Goal: Information Seeking & Learning: Learn about a topic

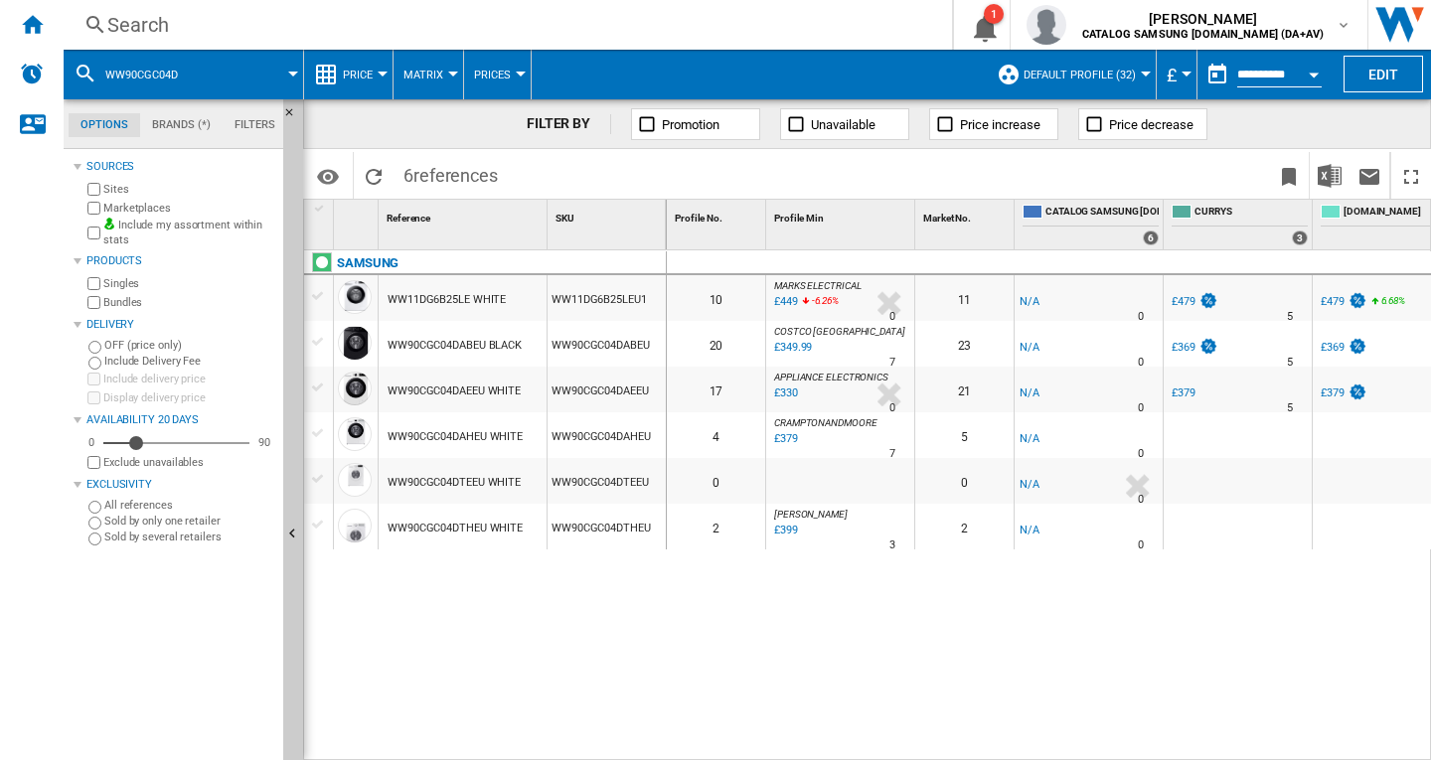
click at [182, 28] on div "Search" at bounding box center [503, 25] width 793 height 28
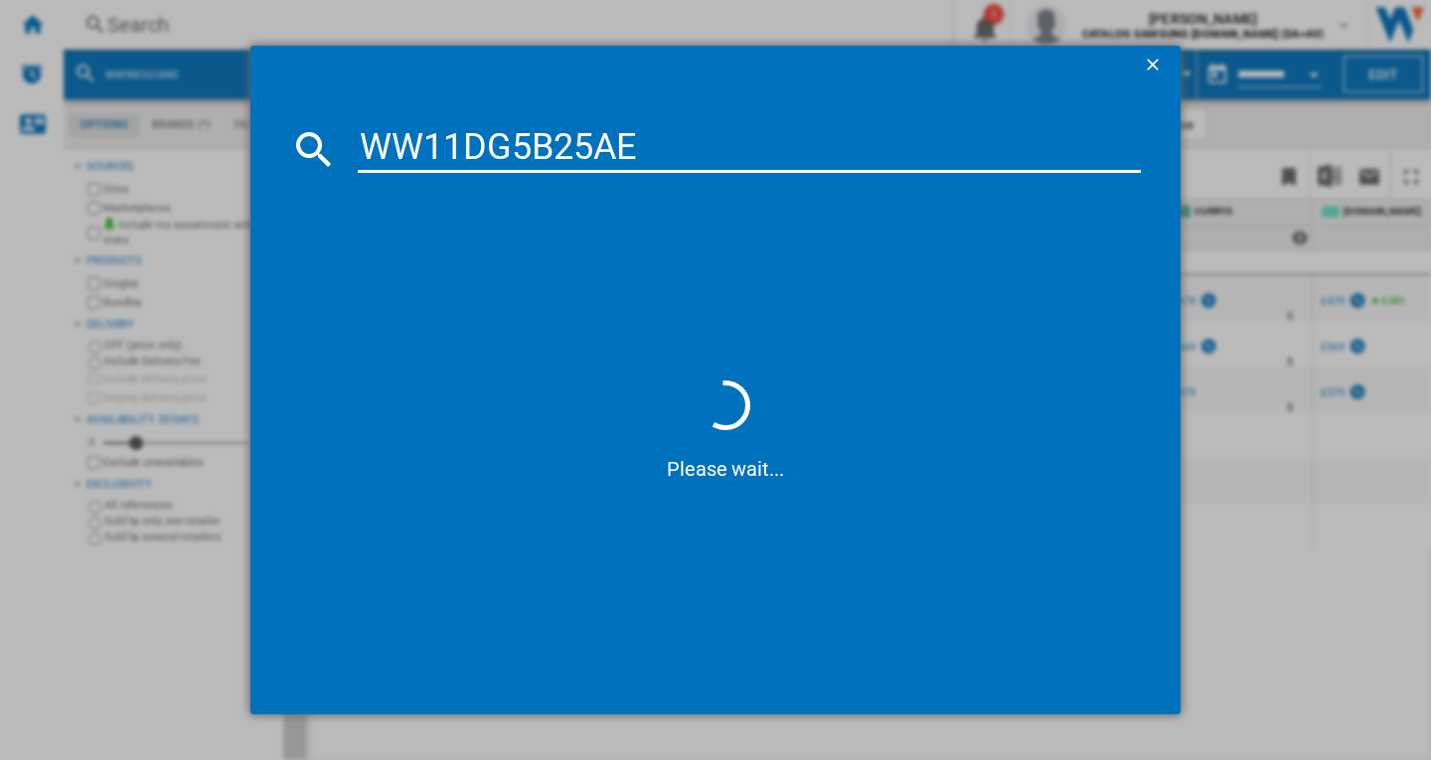
type input "WW11DG5B25AE"
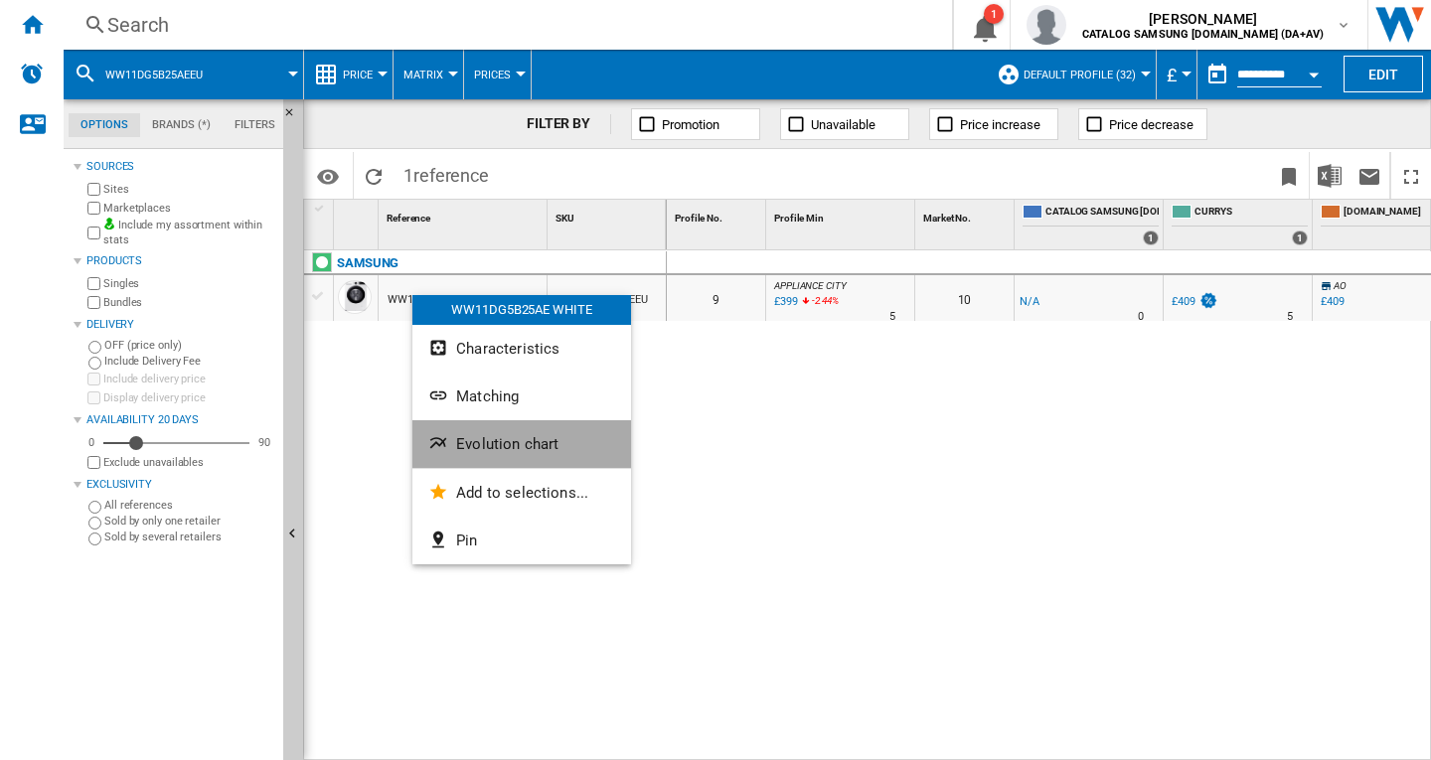
click at [507, 456] on button "Evolution chart" at bounding box center [521, 444] width 219 height 48
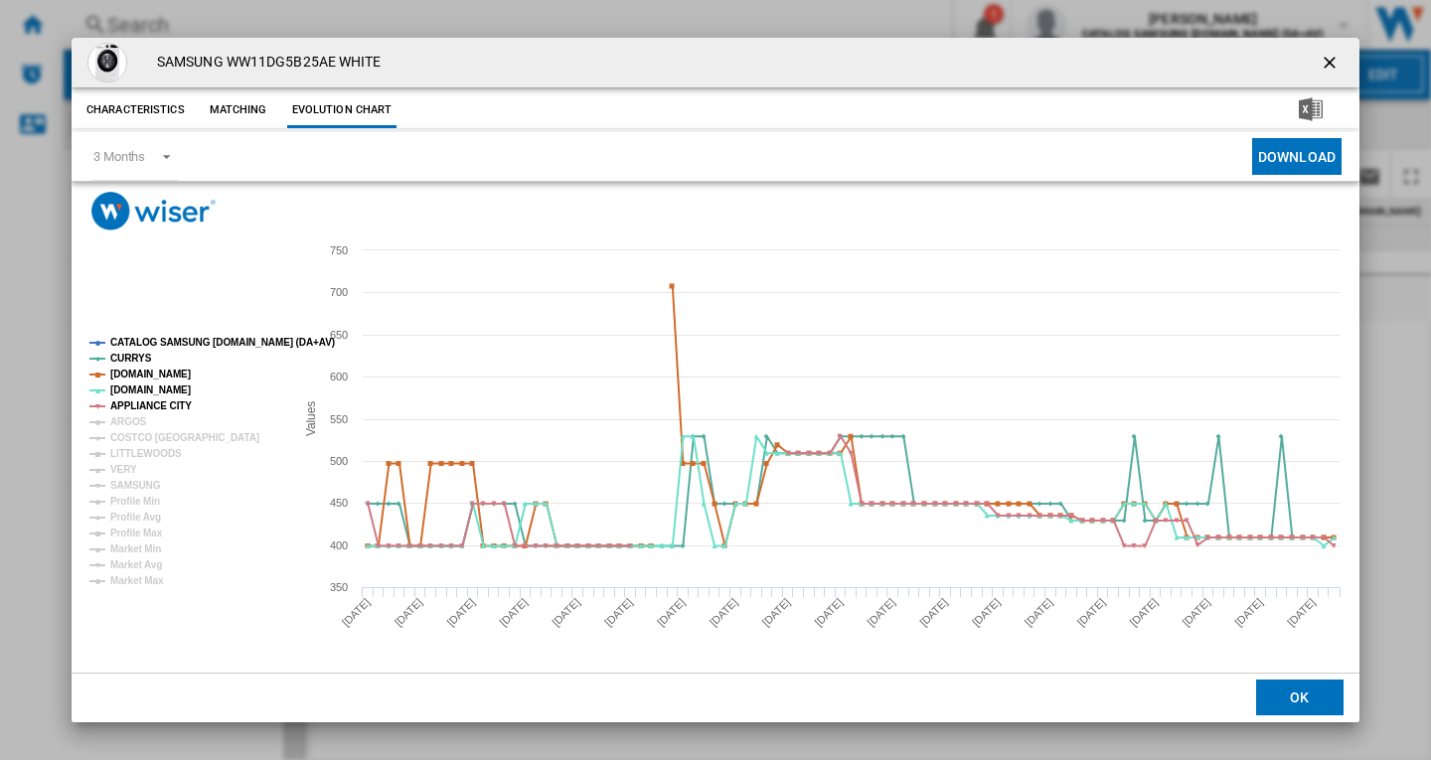
click at [151, 341] on tspan "CATALOG SAMSUNG [DOMAIN_NAME] (DA+AV)" at bounding box center [222, 342] width 225 height 11
click at [131, 418] on tspan "ARGOS" at bounding box center [128, 421] width 37 height 11
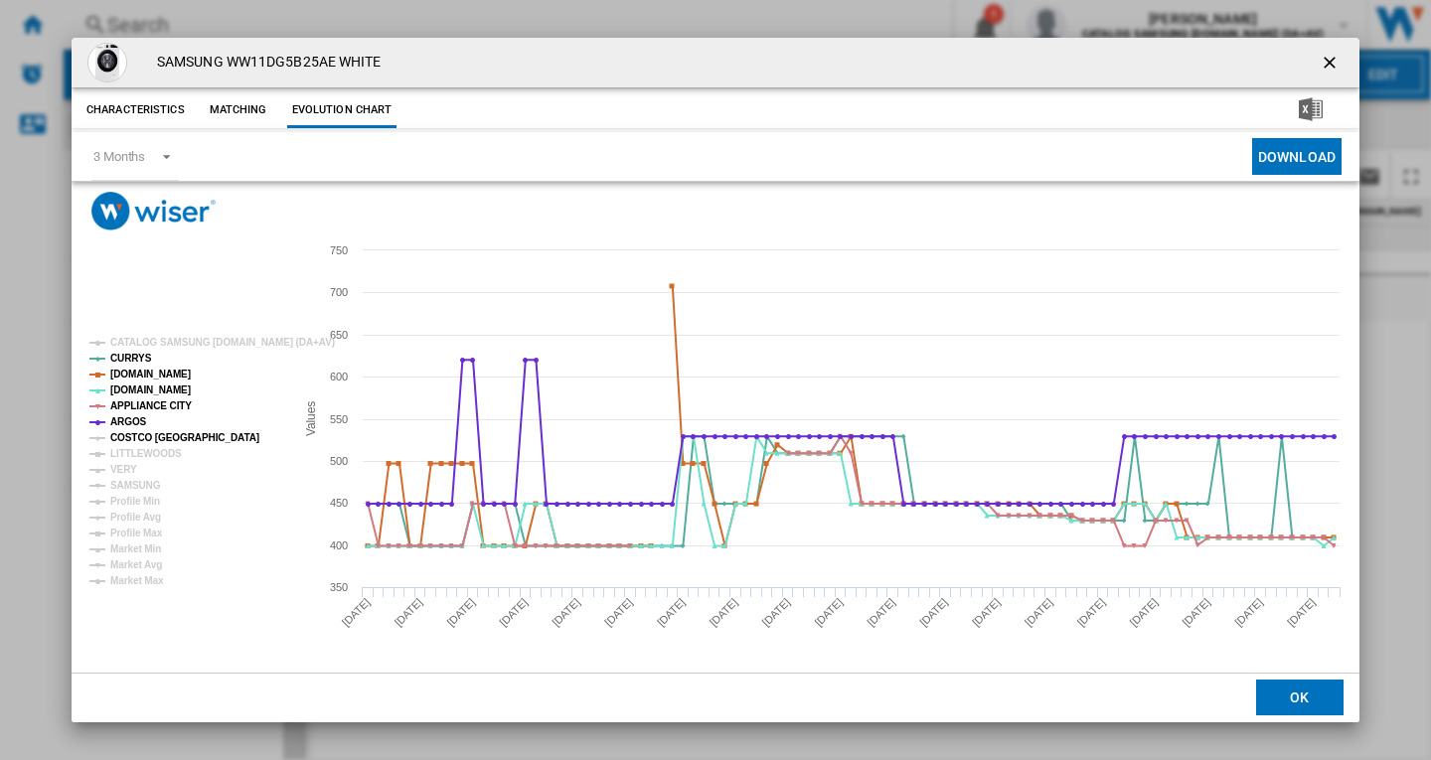
click at [141, 437] on tspan "COSTCO [GEOGRAPHIC_DATA]" at bounding box center [184, 437] width 149 height 11
click at [121, 473] on tspan "VERY" at bounding box center [123, 469] width 27 height 11
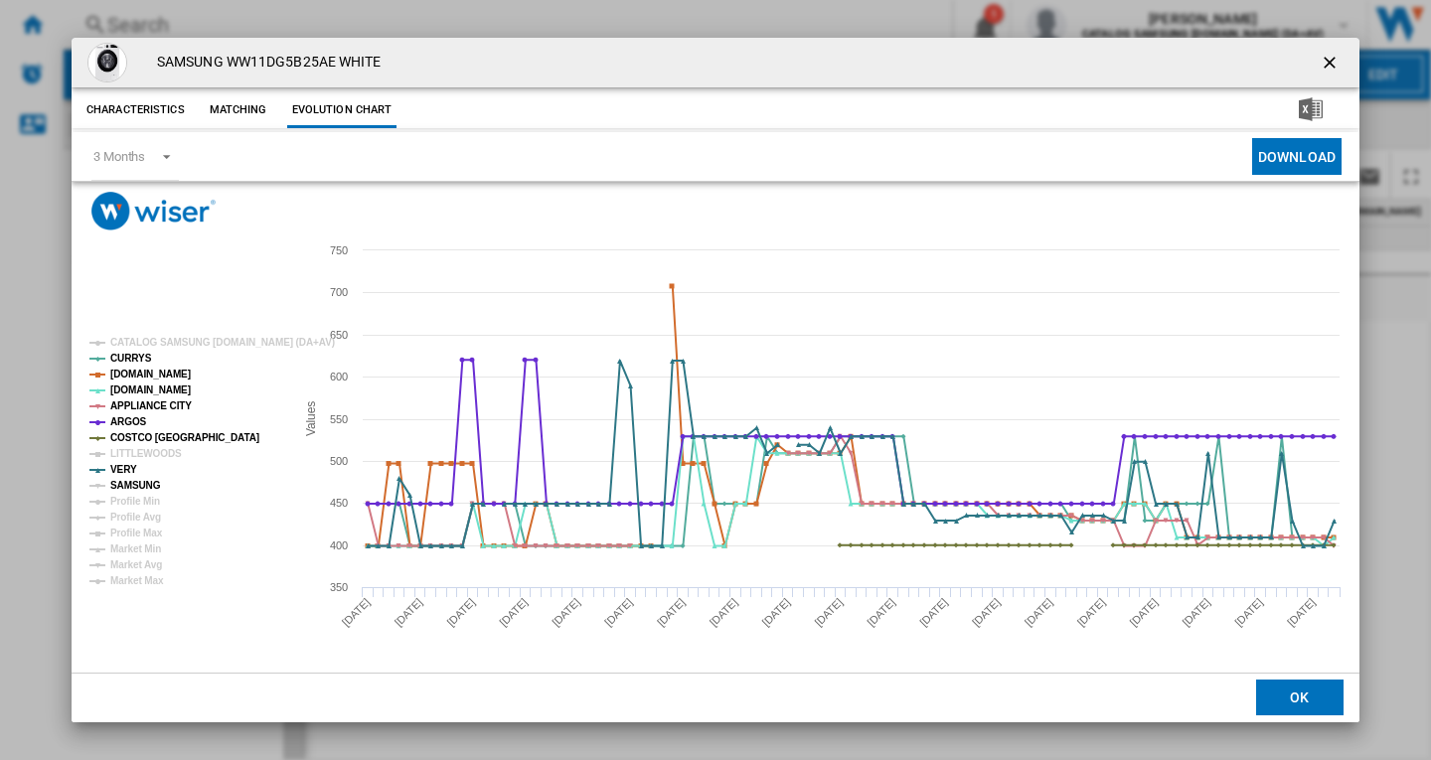
click at [133, 486] on tspan "SAMSUNG" at bounding box center [135, 485] width 51 height 11
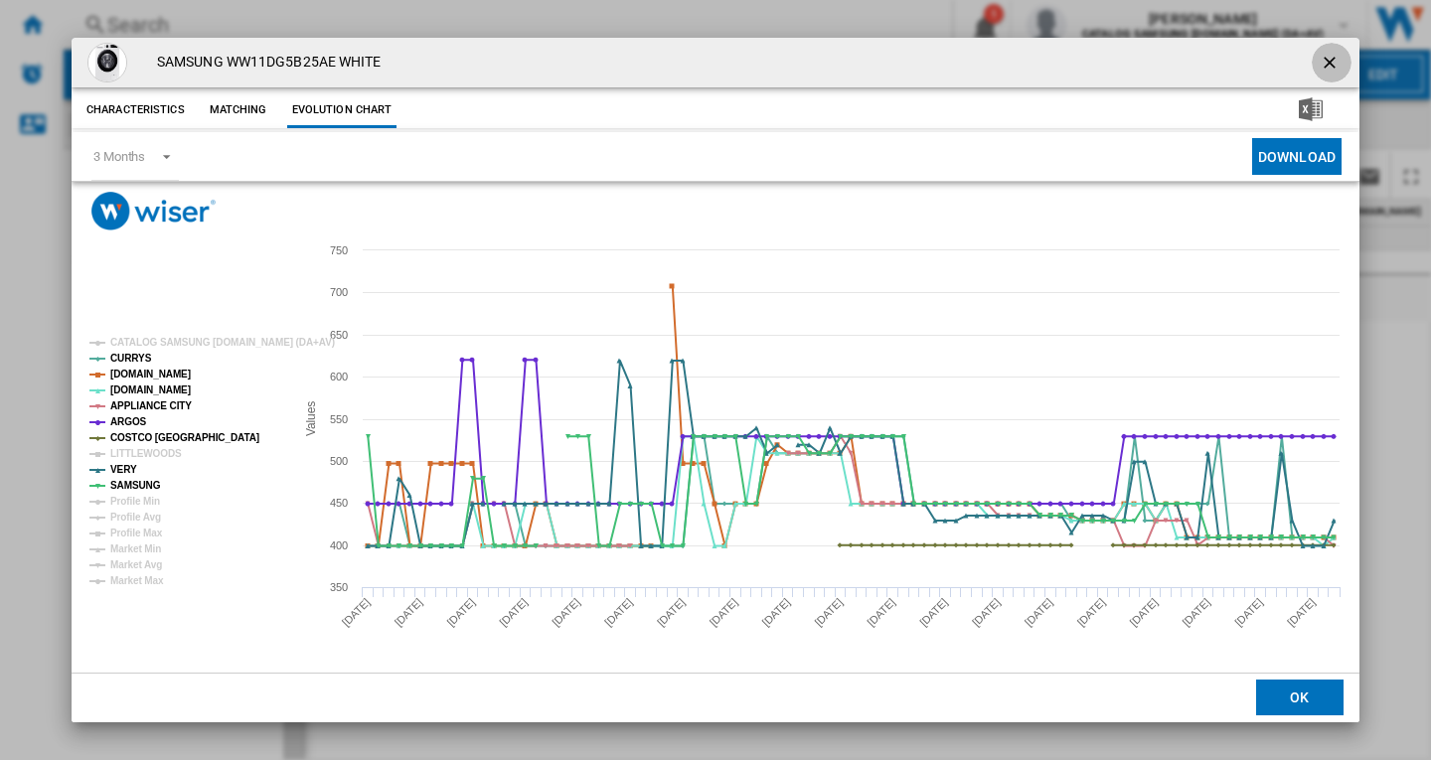
click at [1330, 58] on ng-md-icon "getI18NText('BUTTONS.CLOSE_DIALOG')" at bounding box center [1332, 65] width 24 height 24
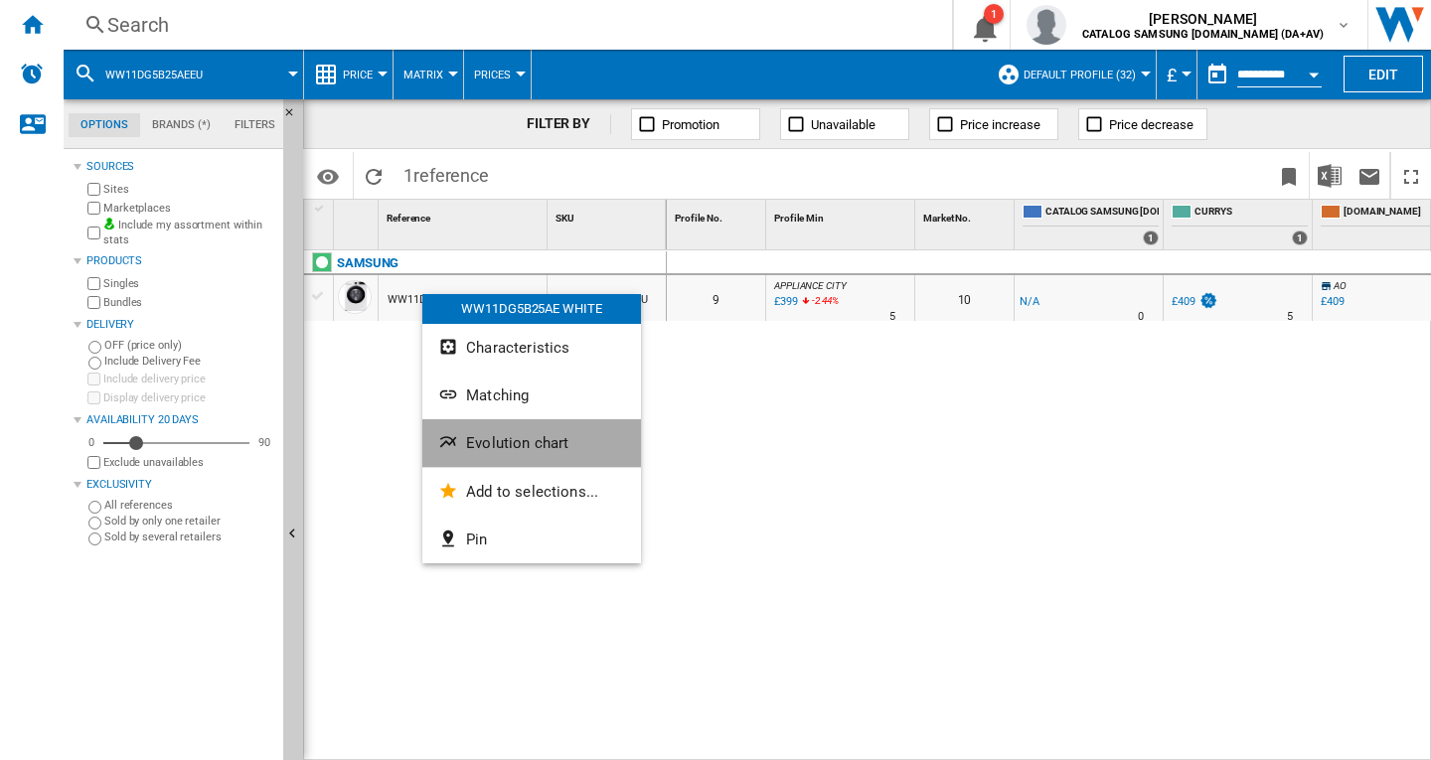
click at [509, 441] on span "Evolution chart" at bounding box center [517, 443] width 102 height 18
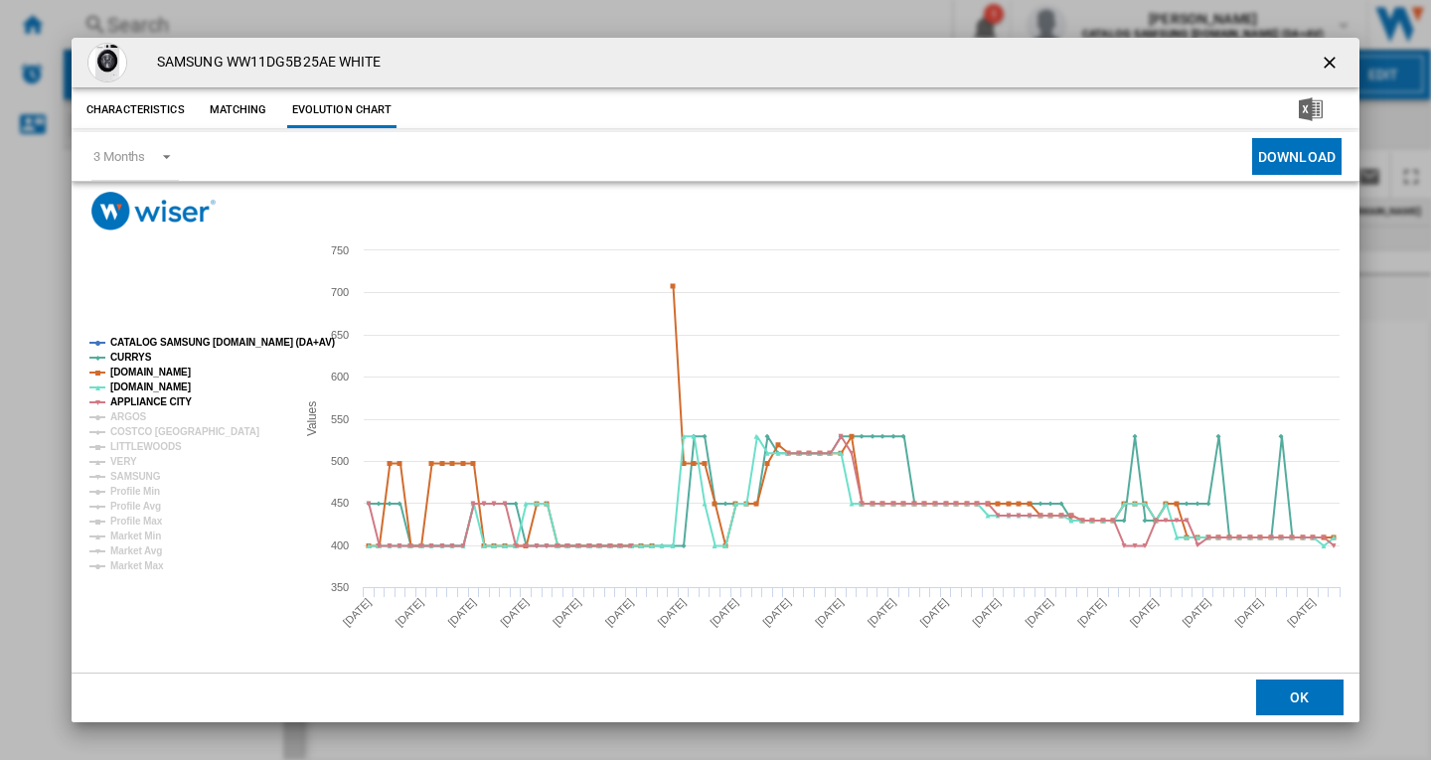
click at [151, 337] on tspan "CATALOG SAMSUNG [DOMAIN_NAME] (DA+AV)" at bounding box center [222, 342] width 225 height 11
click at [127, 417] on tspan "ARGOS" at bounding box center [128, 416] width 37 height 11
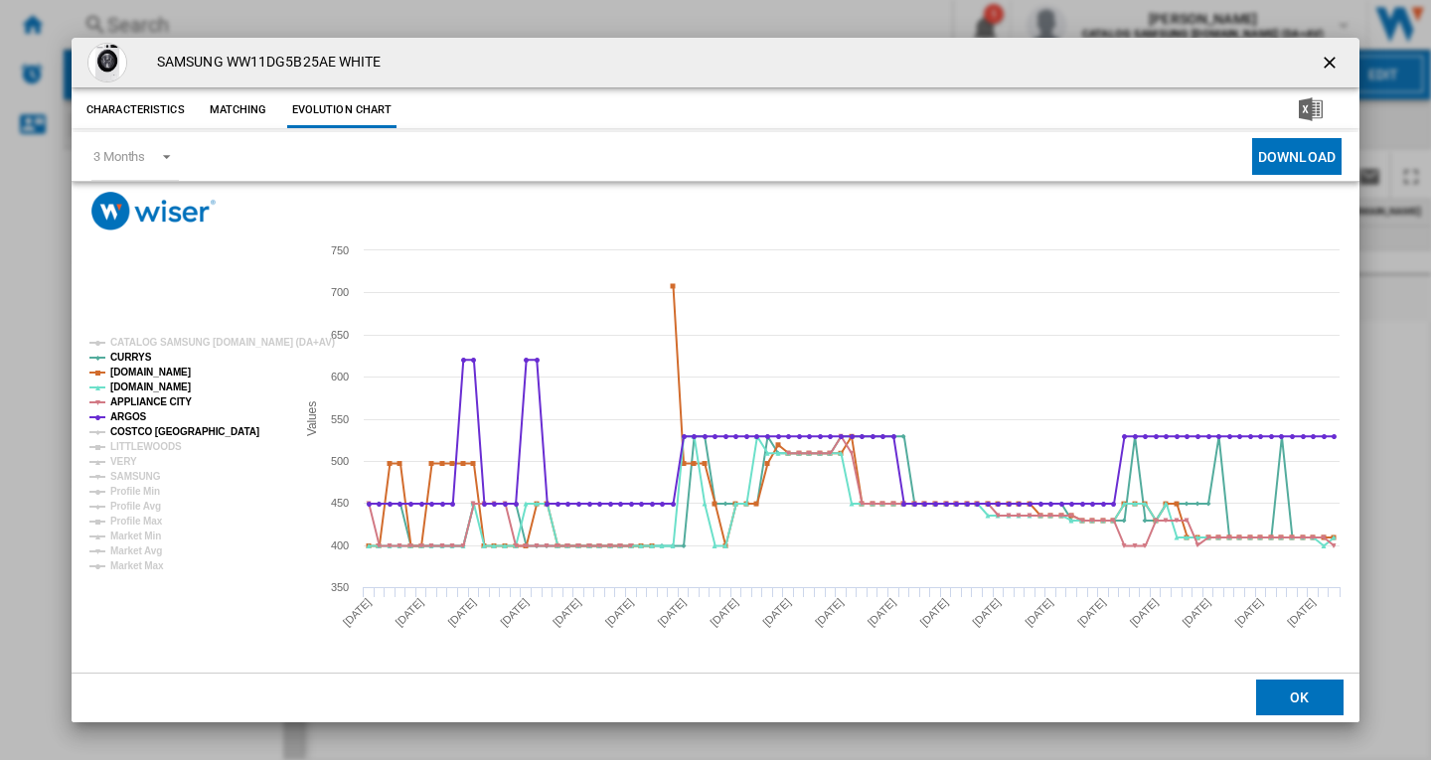
click at [132, 431] on tspan "COSTCO [GEOGRAPHIC_DATA]" at bounding box center [184, 431] width 149 height 11
click at [121, 463] on tspan "VERY" at bounding box center [123, 461] width 27 height 11
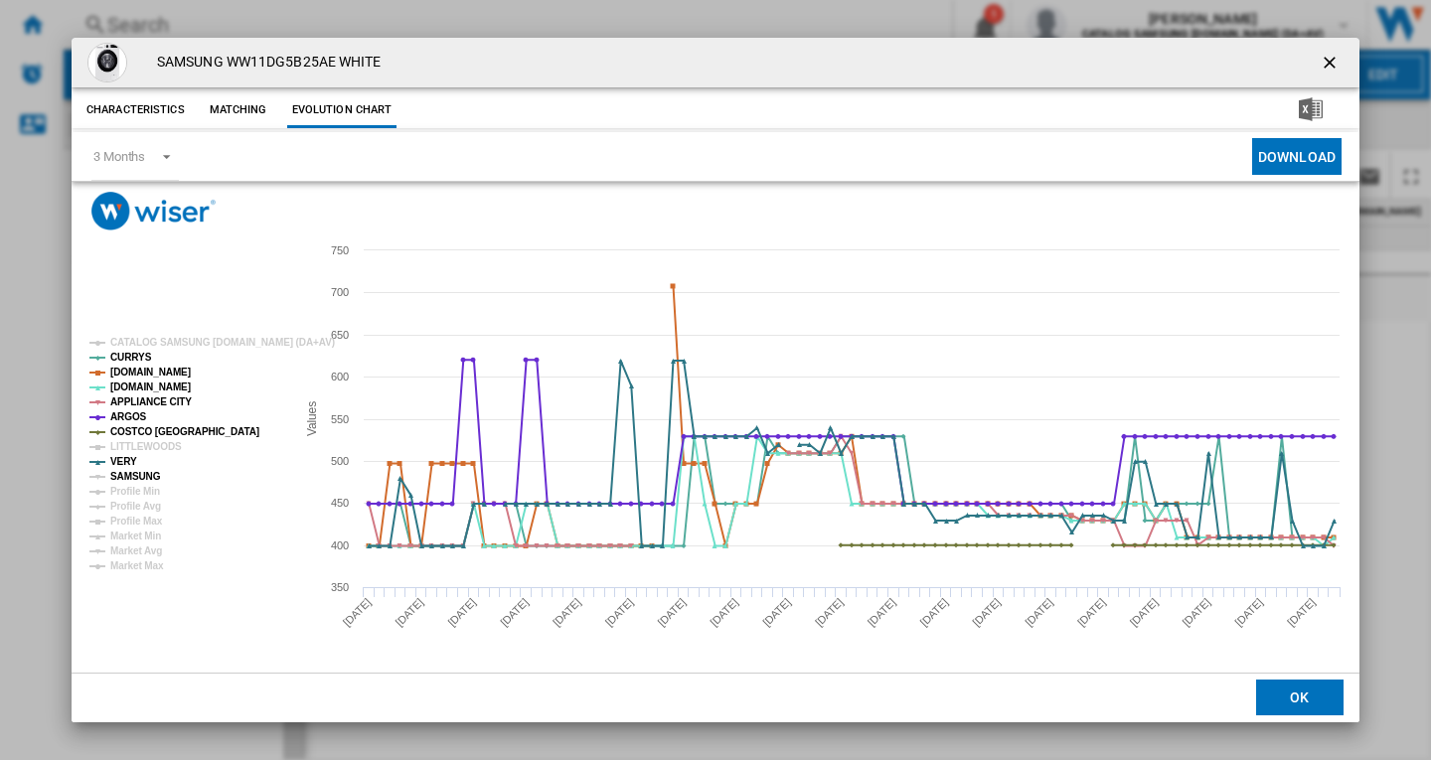
click at [125, 478] on tspan "SAMSUNG" at bounding box center [135, 476] width 51 height 11
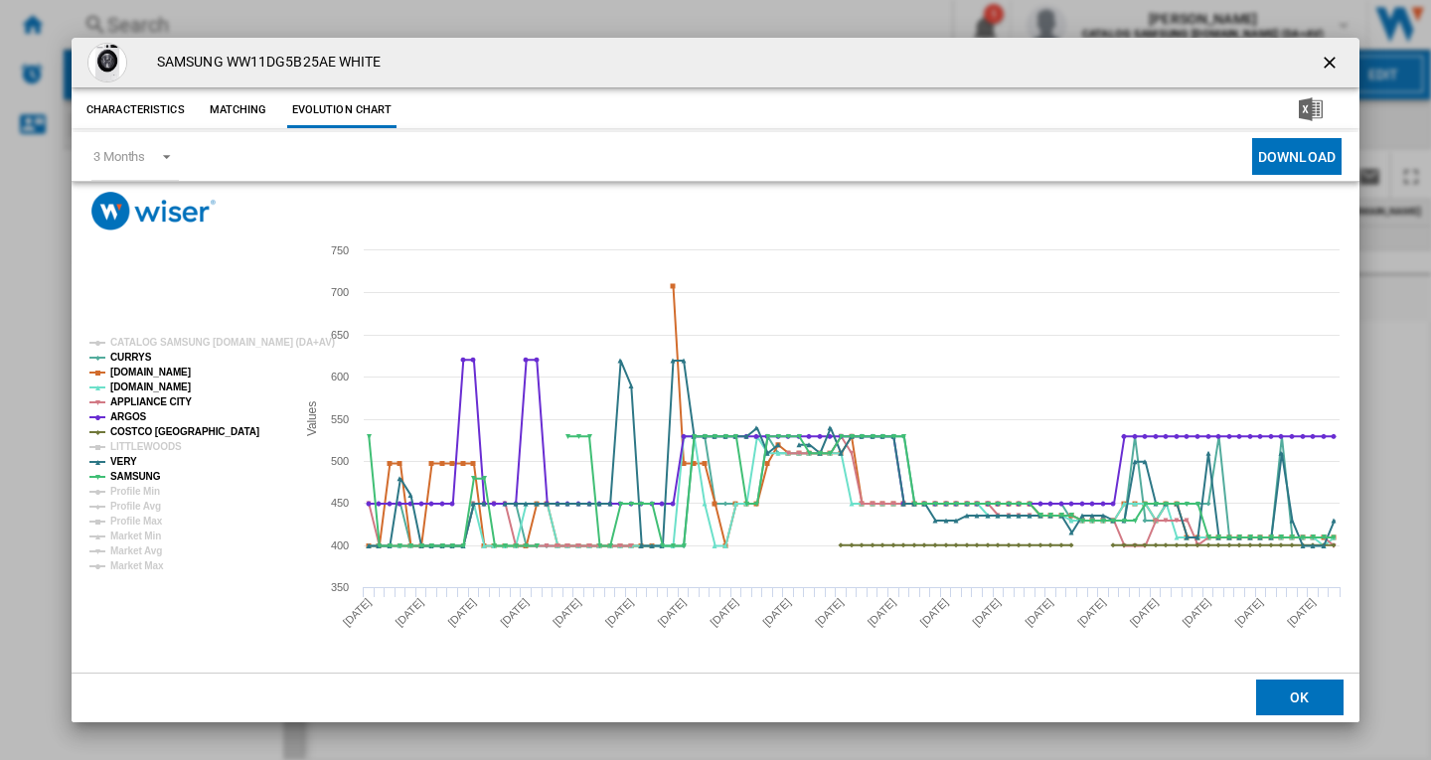
click at [1327, 58] on ng-md-icon "getI18NText('BUTTONS.CLOSE_DIALOG')" at bounding box center [1332, 65] width 24 height 24
